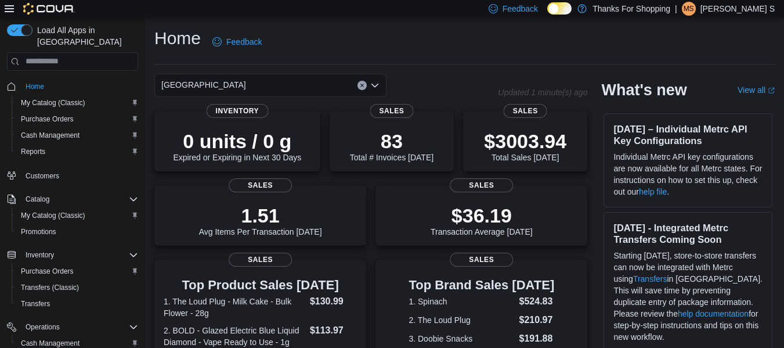
click at [416, 46] on div "Home Feedback" at bounding box center [464, 42] width 621 height 30
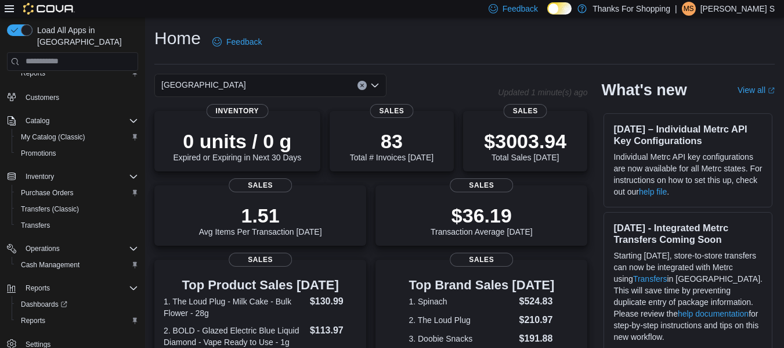
click at [366, 35] on div "Home Feedback" at bounding box center [464, 42] width 621 height 30
click at [458, 53] on div "Home Feedback" at bounding box center [464, 42] width 621 height 30
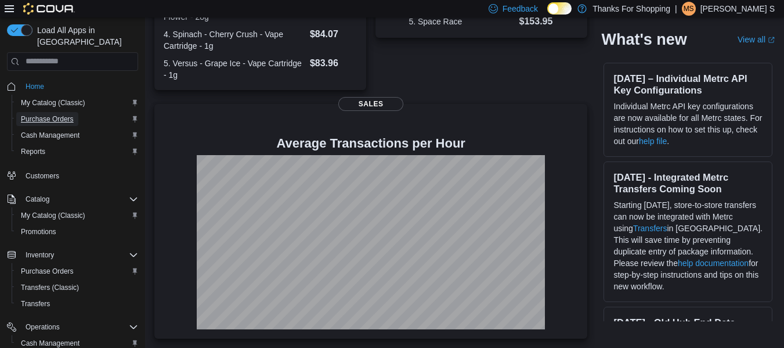
click at [67, 114] on span "Purchase Orders" at bounding box center [47, 118] width 53 height 9
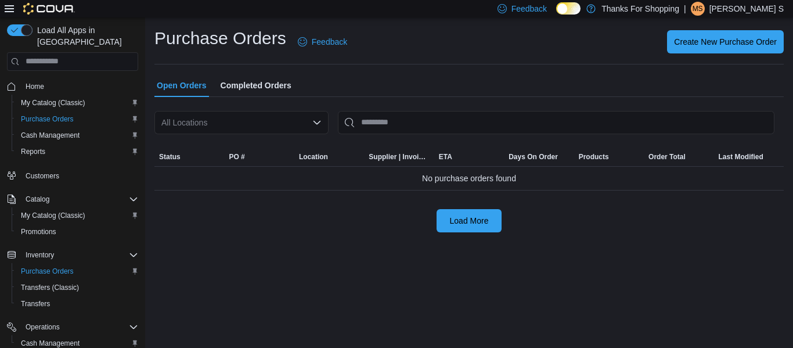
click at [210, 123] on div "All Locations" at bounding box center [241, 122] width 174 height 23
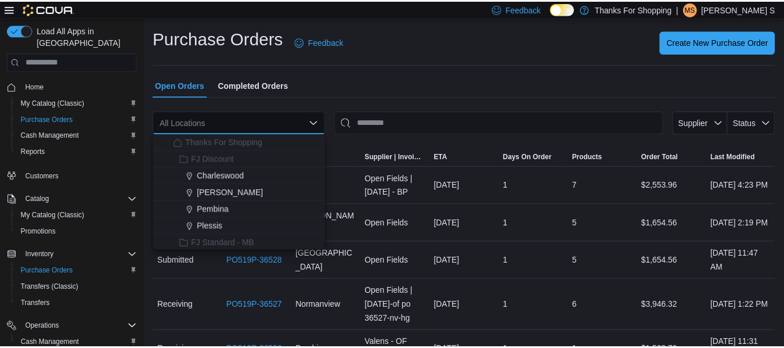
scroll to position [232, 0]
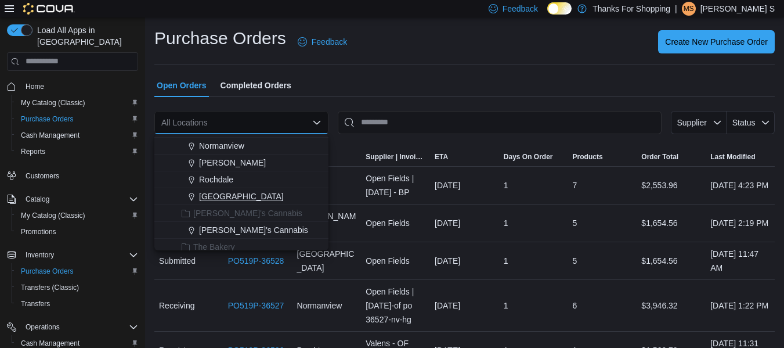
click at [242, 195] on span "[GEOGRAPHIC_DATA]" at bounding box center [241, 196] width 85 height 12
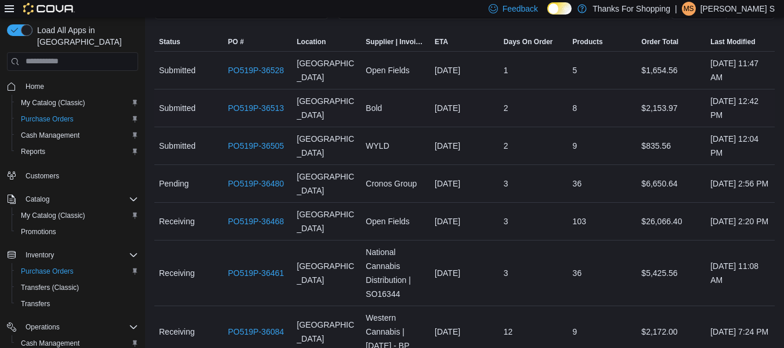
scroll to position [174, 0]
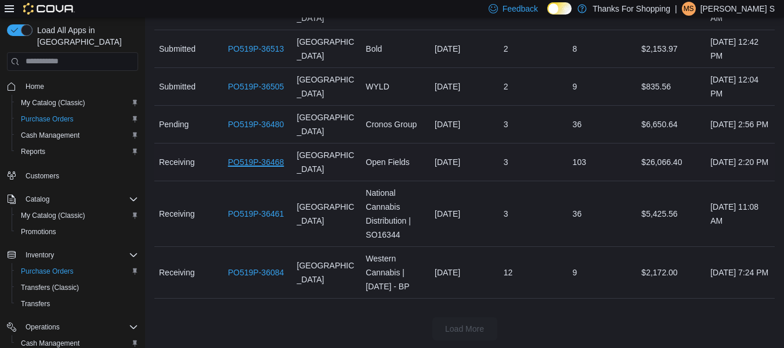
click at [243, 161] on link "PO519P-36468" at bounding box center [256, 162] width 56 height 14
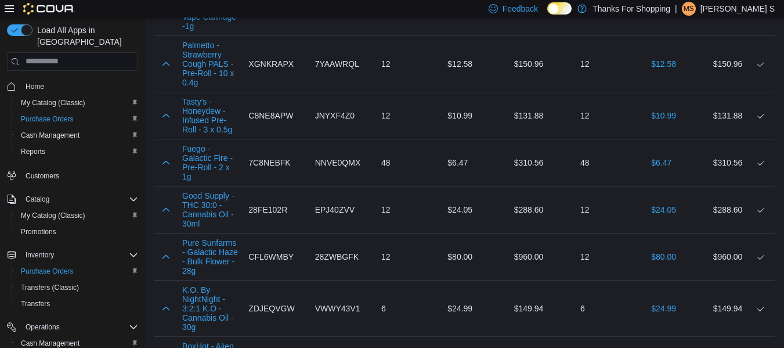
scroll to position [2206, 0]
click at [36, 82] on span "Home" at bounding box center [35, 86] width 19 height 9
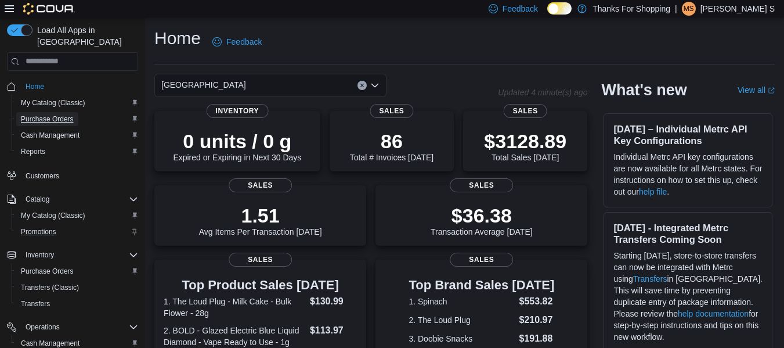
drag, startPoint x: 67, startPoint y: 106, endPoint x: 103, endPoint y: 222, distance: 122.0
click at [69, 114] on span "Purchase Orders" at bounding box center [47, 118] width 53 height 9
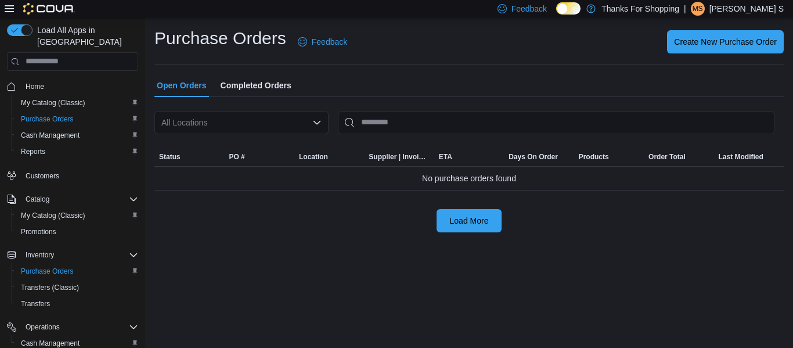
click at [201, 121] on div "All Locations" at bounding box center [241, 122] width 174 height 23
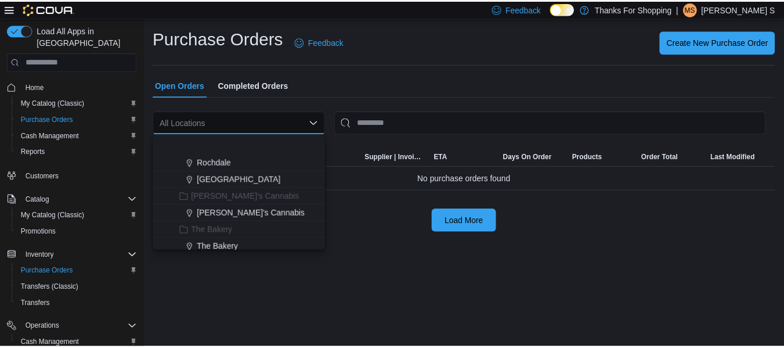
scroll to position [290, 0]
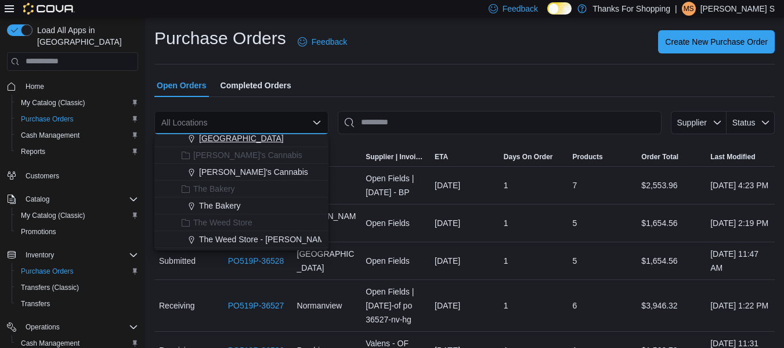
click at [215, 139] on span "[GEOGRAPHIC_DATA]" at bounding box center [241, 138] width 85 height 12
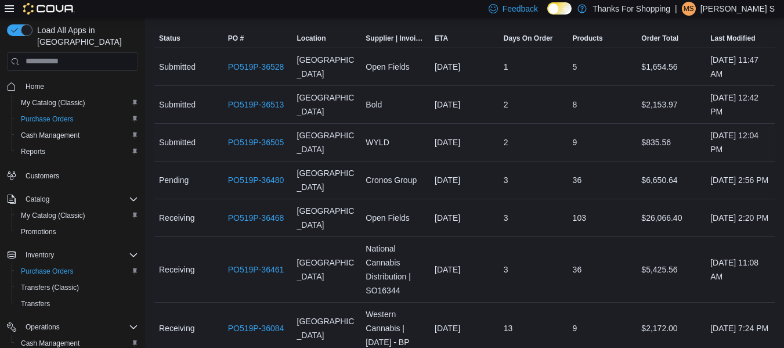
scroll to position [174, 0]
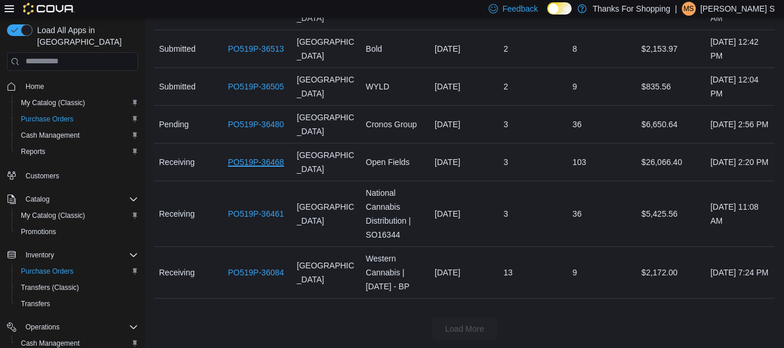
click at [250, 160] on link "PO519P-36468" at bounding box center [256, 162] width 56 height 14
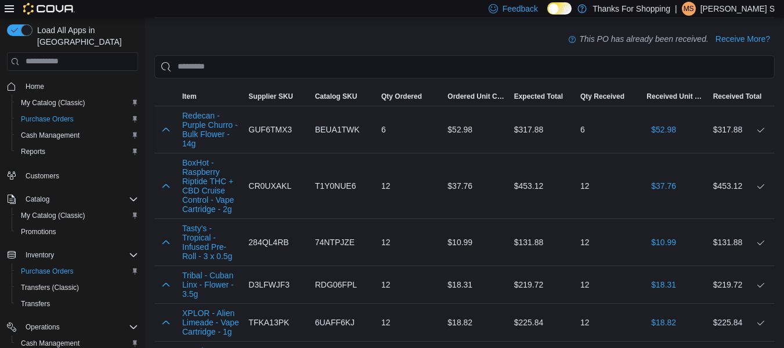
scroll to position [348, 0]
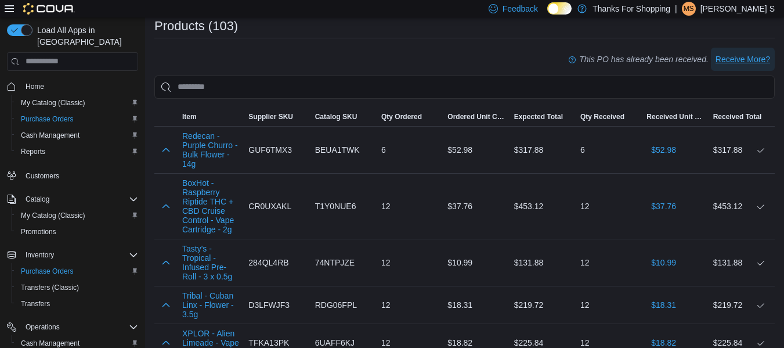
click at [764, 59] on span "Receive More?" at bounding box center [743, 59] width 55 height 12
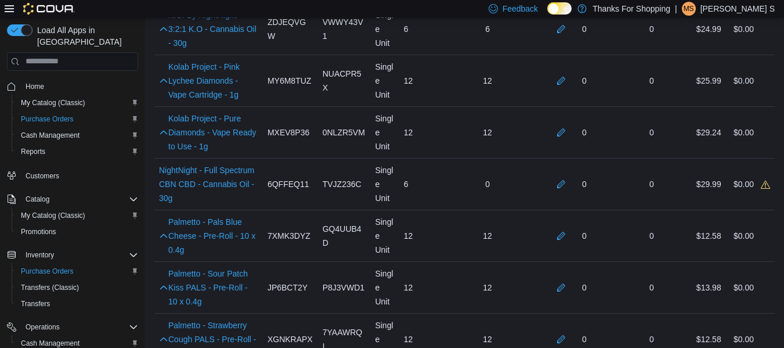
scroll to position [3484, 0]
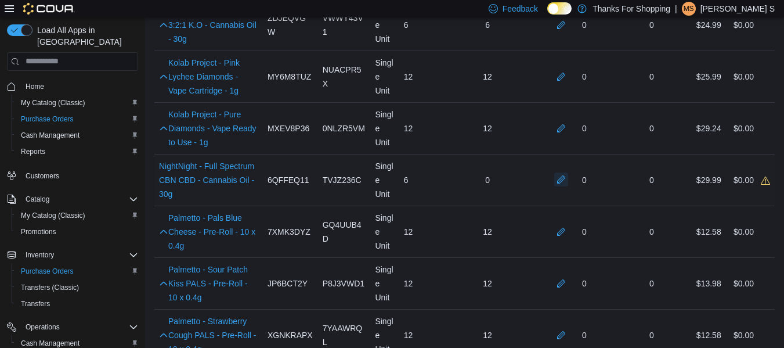
click at [568, 172] on button "button" at bounding box center [561, 179] width 14 height 14
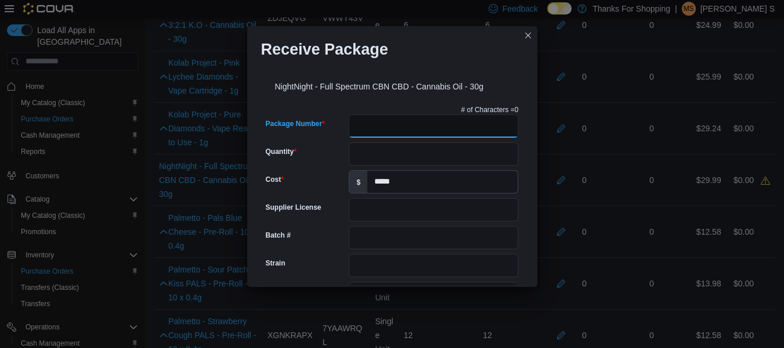
click at [435, 125] on input "Package Number" at bounding box center [434, 125] width 170 height 23
type input "**********"
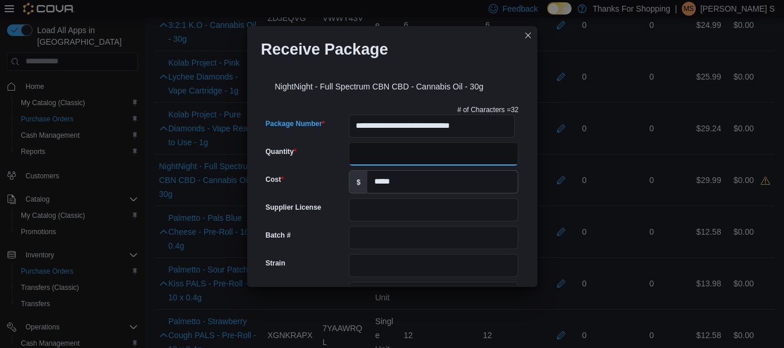
click at [463, 149] on input "Quantity" at bounding box center [434, 153] width 170 height 23
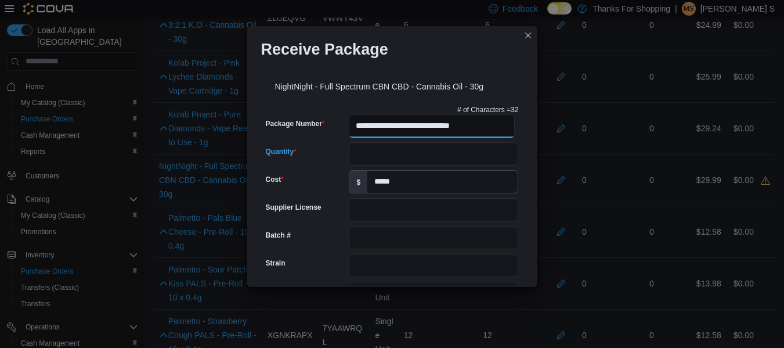
click at [460, 127] on input "**********" at bounding box center [431, 125] width 165 height 23
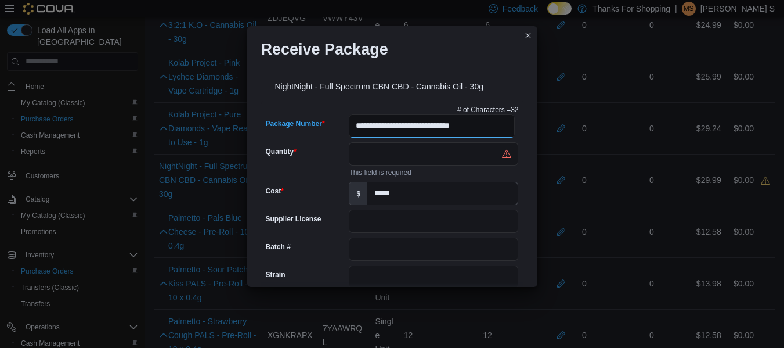
click at [460, 127] on input "**********" at bounding box center [431, 125] width 165 height 23
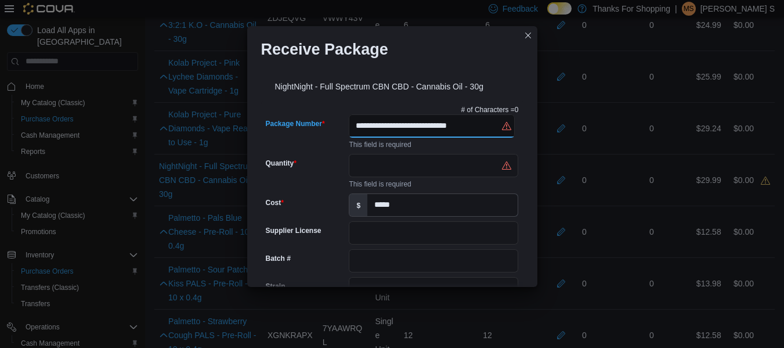
type input "**********"
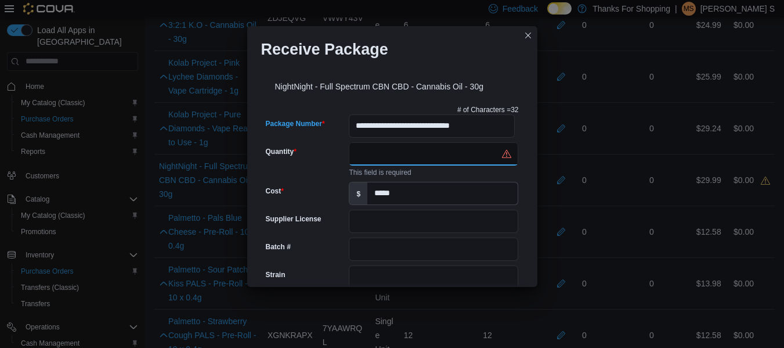
click at [445, 156] on input "Quantity" at bounding box center [434, 153] width 170 height 23
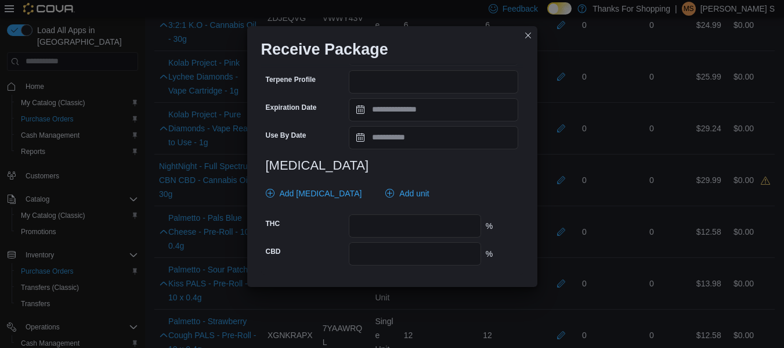
scroll to position [464, 0]
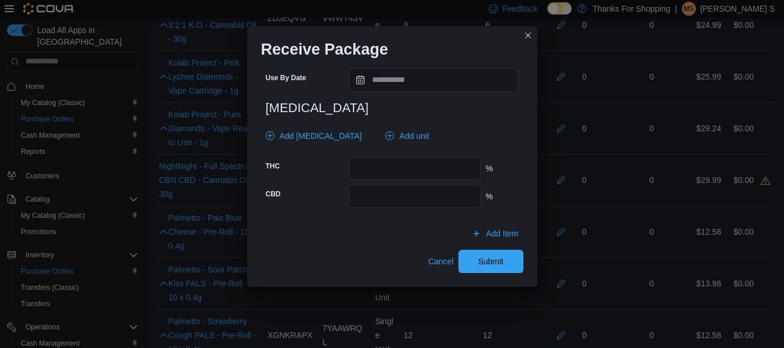
type input "*"
click at [455, 168] on input "number" at bounding box center [415, 168] width 132 height 23
type input "****"
click at [406, 203] on input "number" at bounding box center [415, 196] width 132 height 23
type input "**"
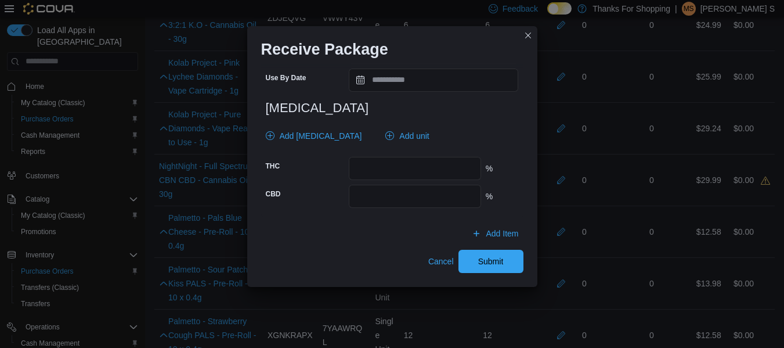
click at [486, 197] on div "%" at bounding box center [502, 196] width 33 height 12
click at [438, 196] on input "**" at bounding box center [415, 196] width 132 height 23
click at [486, 257] on span "Submit" at bounding box center [491, 261] width 26 height 12
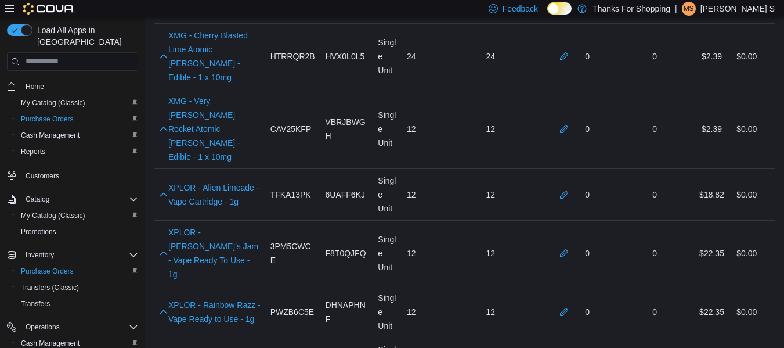
scroll to position [5585, 0]
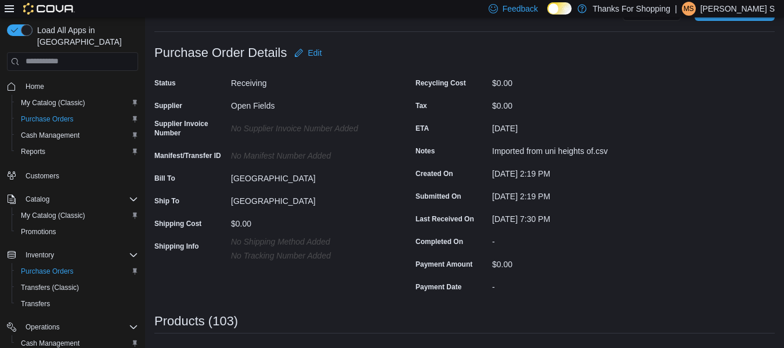
scroll to position [2, 0]
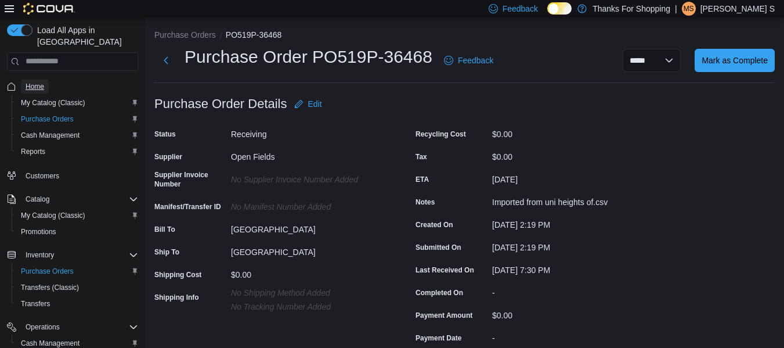
click at [40, 82] on span "Home" at bounding box center [35, 86] width 19 height 9
